Goal: Task Accomplishment & Management: Use online tool/utility

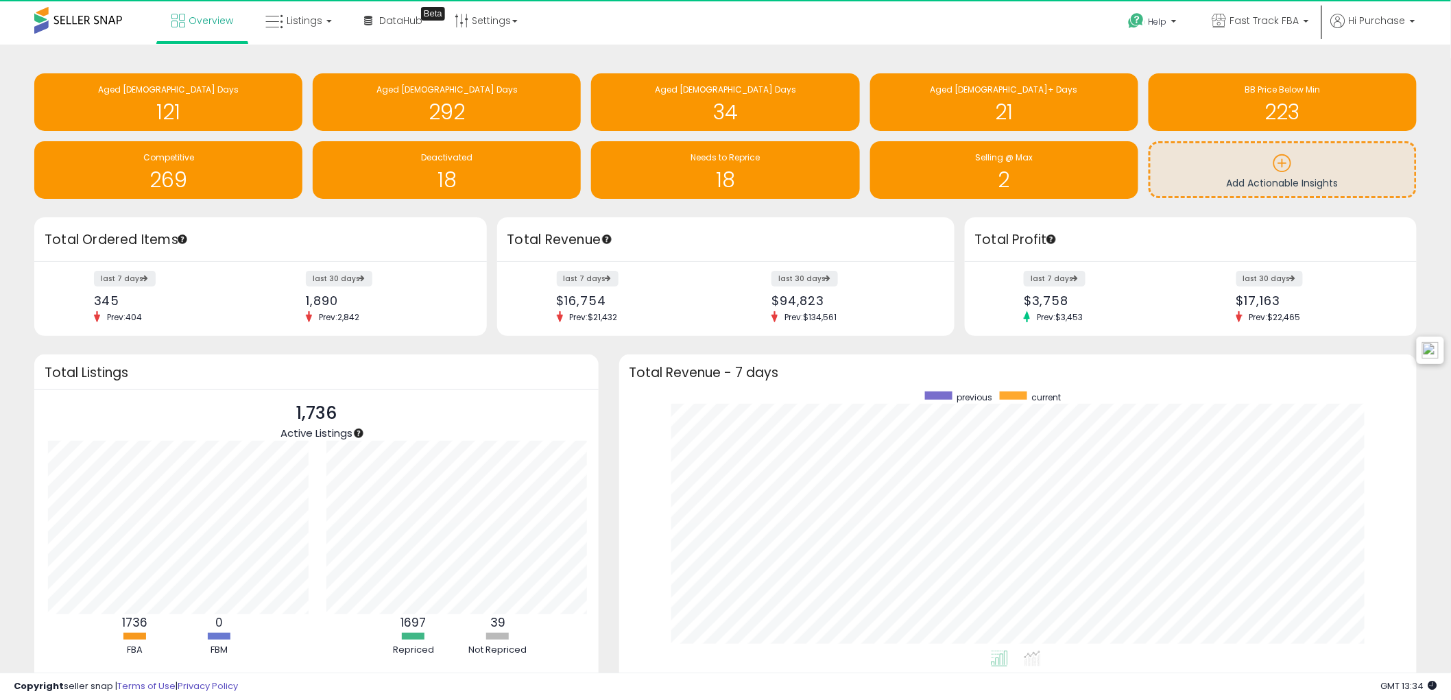
scroll to position [258, 770]
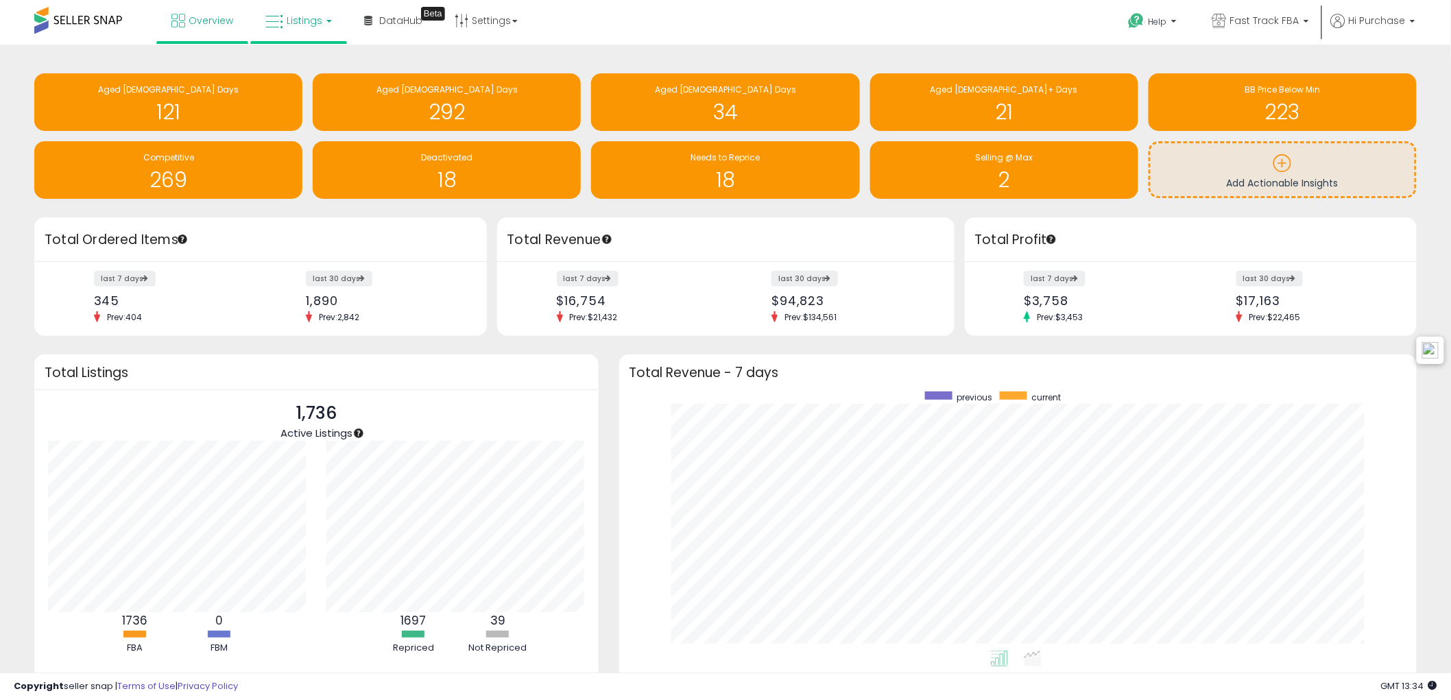
click at [293, 21] on span "Listings" at bounding box center [305, 21] width 36 height 14
click at [326, 69] on icon at bounding box center [309, 68] width 60 height 18
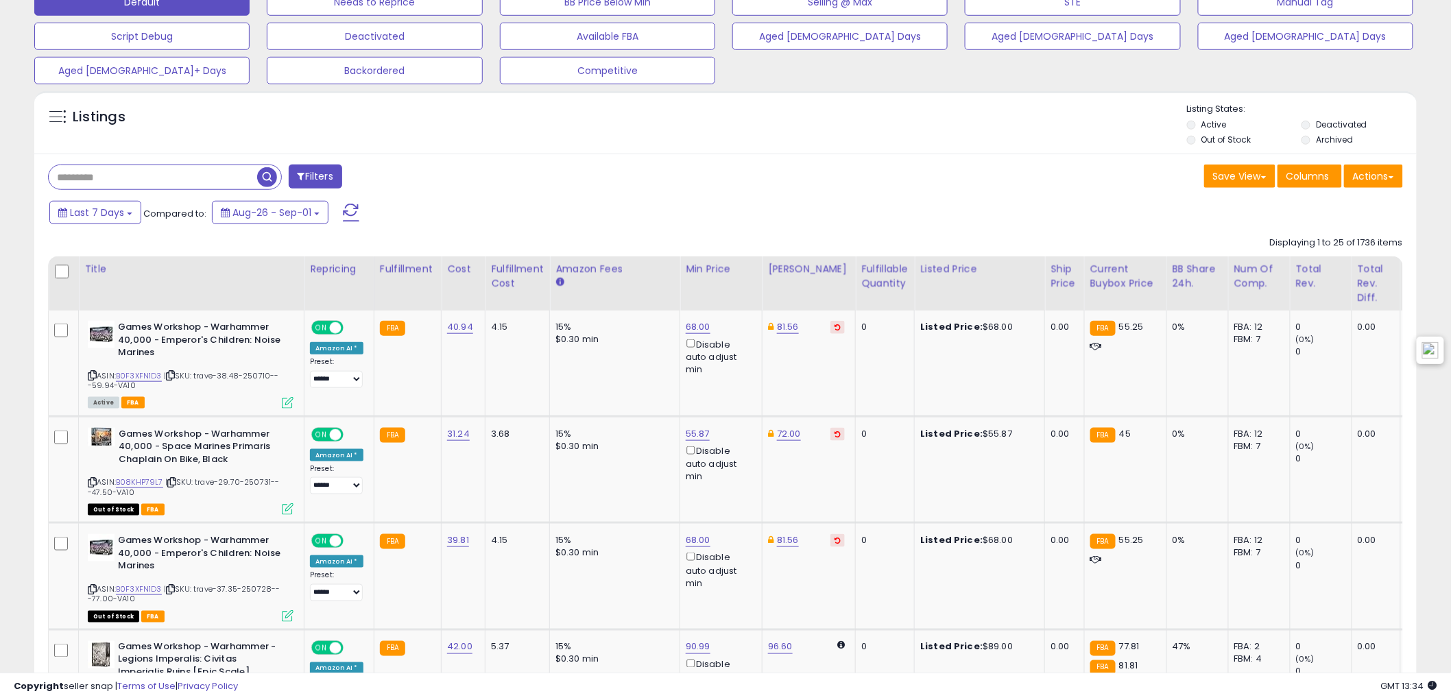
scroll to position [457, 0]
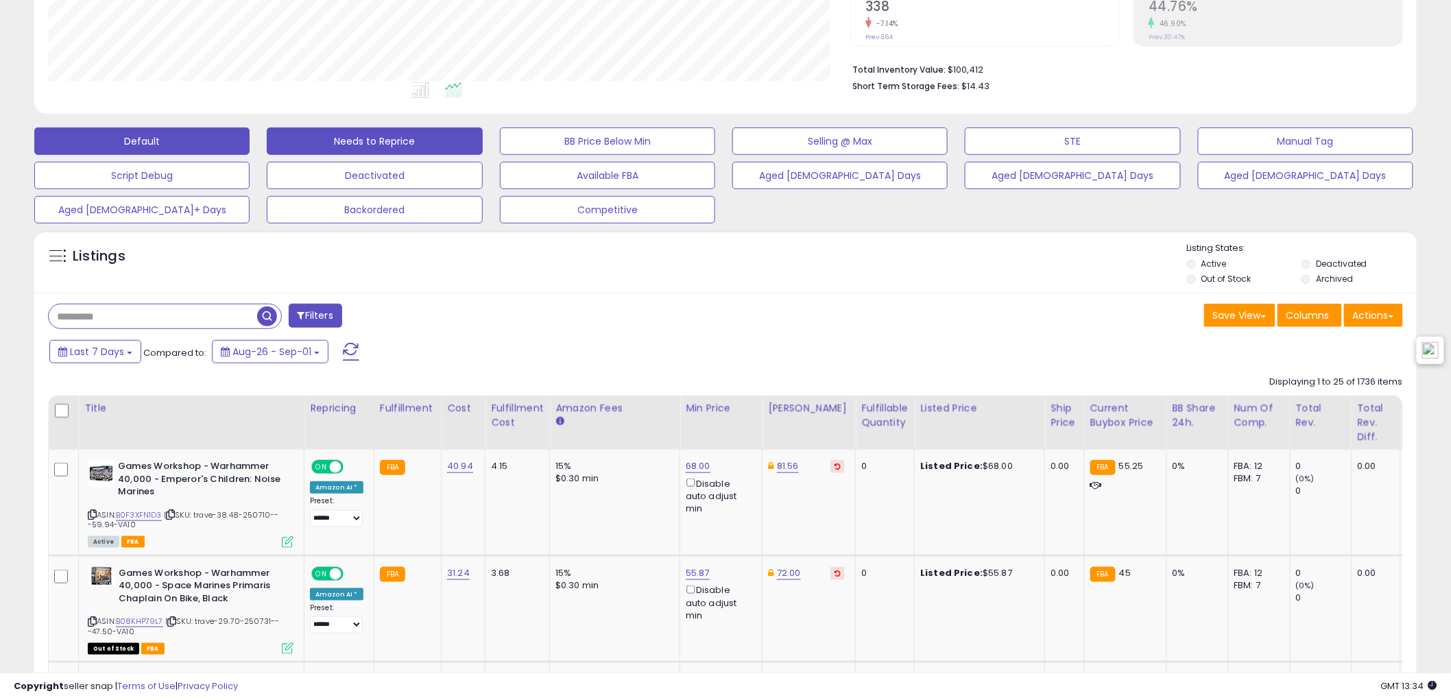
click at [370, 134] on button "Needs to Reprice" at bounding box center [374, 141] width 215 height 27
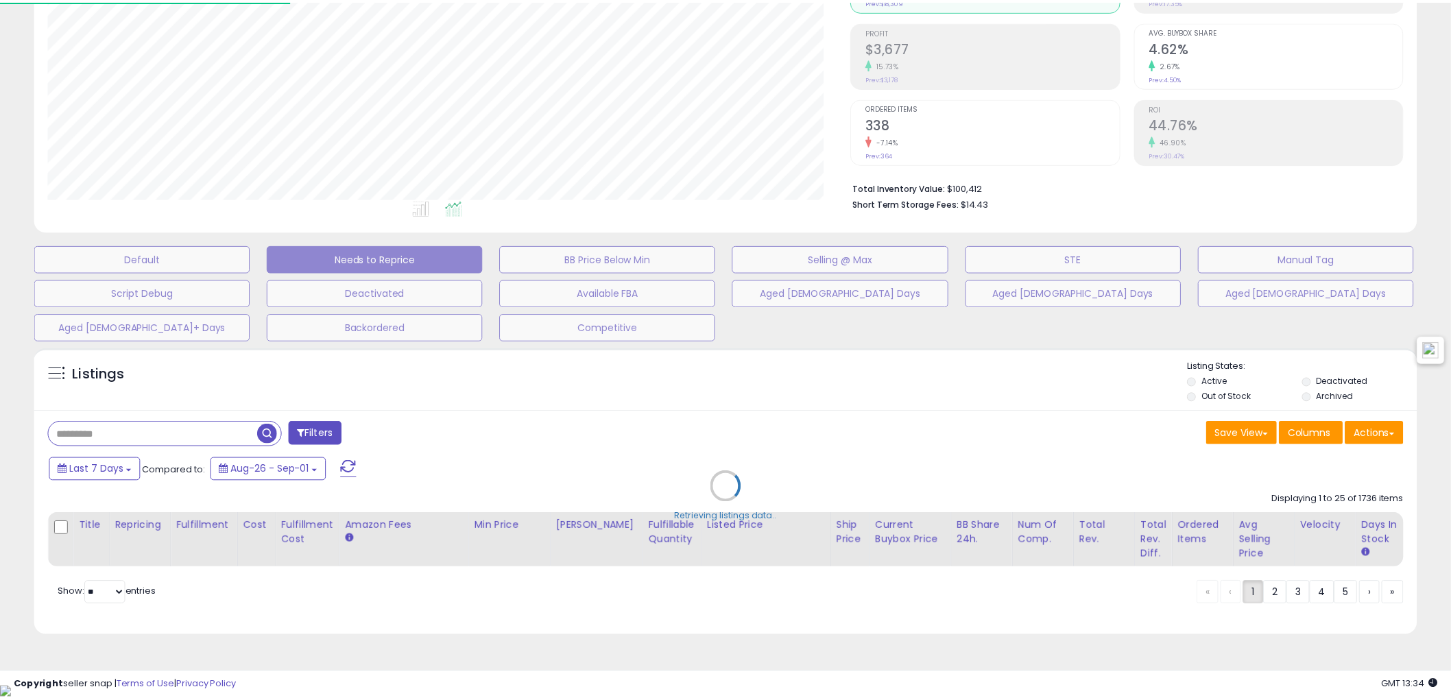
scroll to position [281, 810]
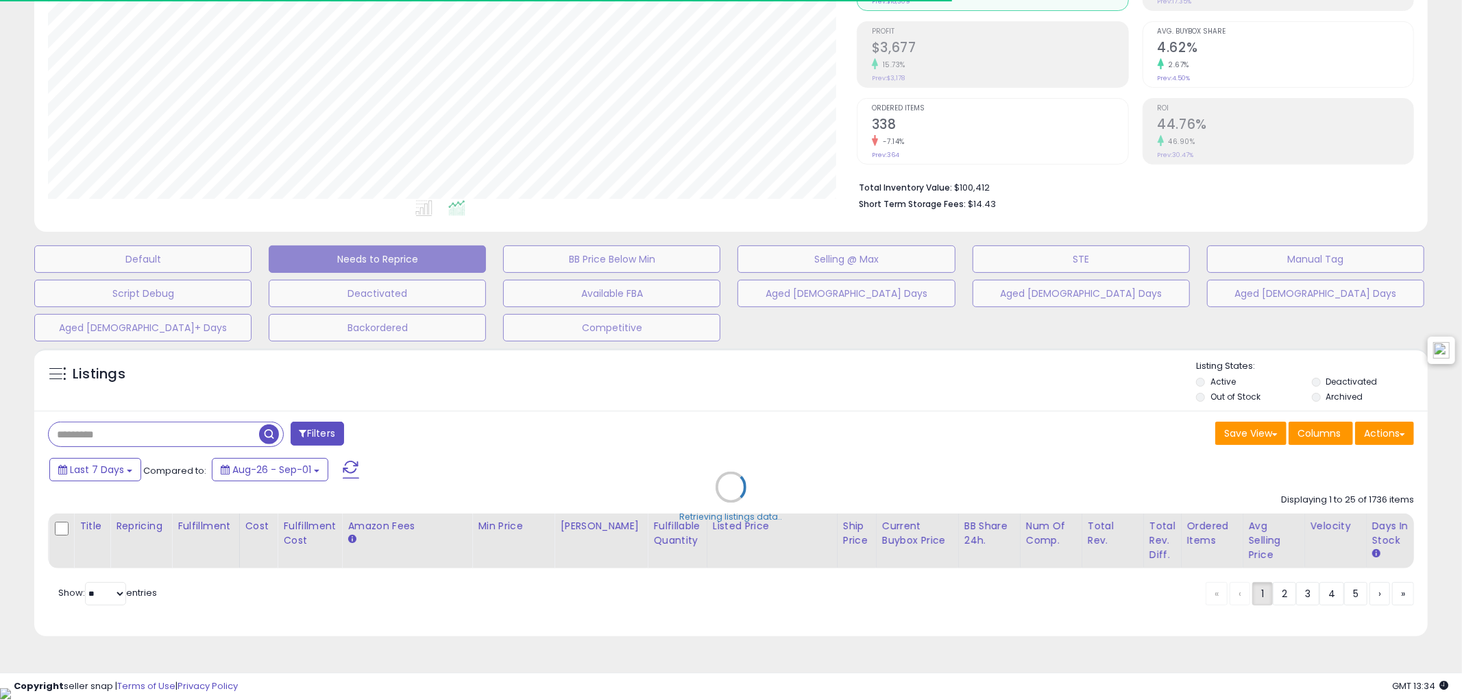
select select "**"
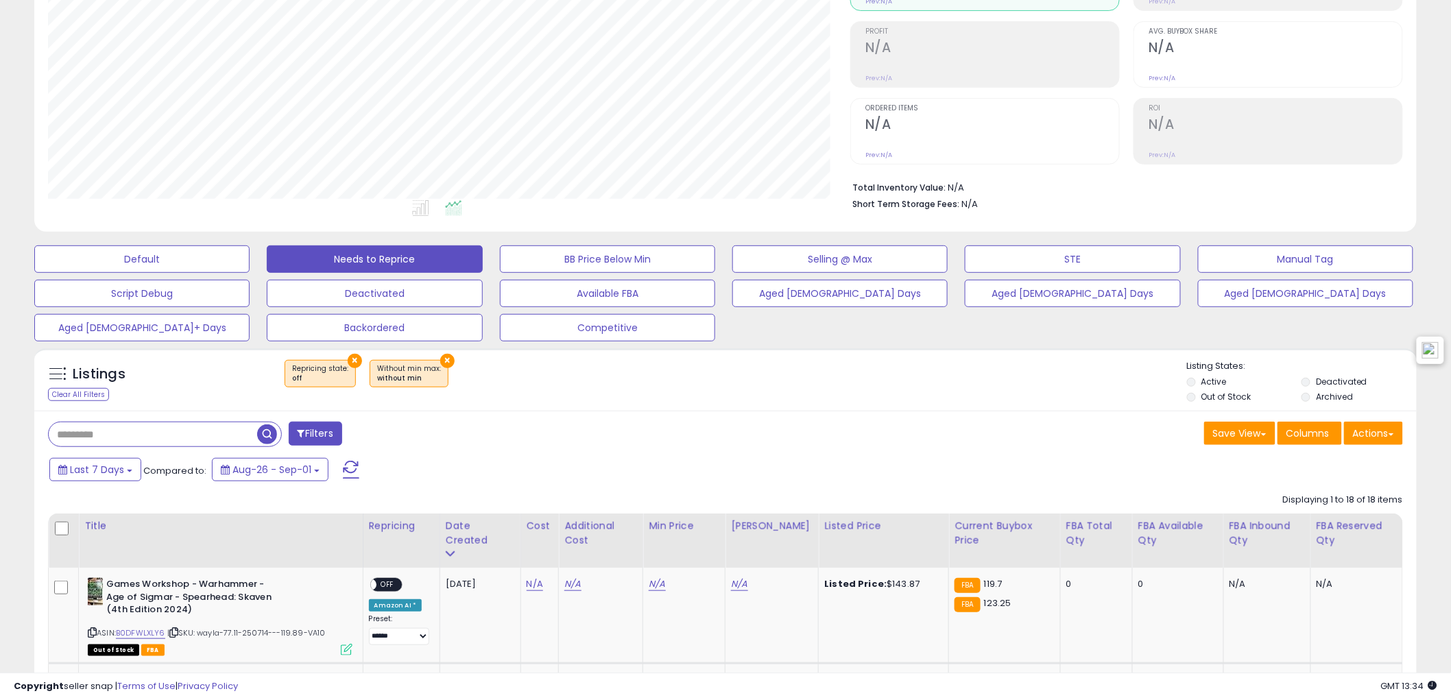
scroll to position [281, 802]
